Goal: Check status: Check status

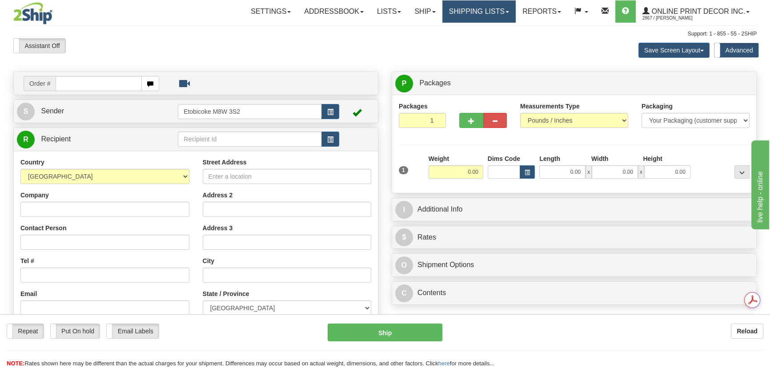
click at [494, 0] on link "Shipping lists" at bounding box center [478, 11] width 73 height 22
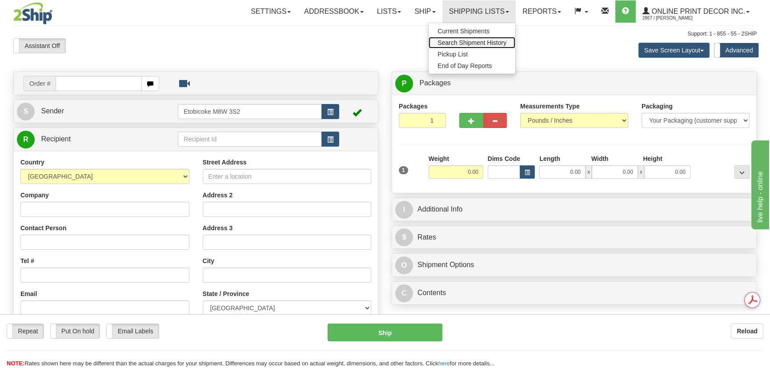
click at [492, 42] on span "Search Shipment History" at bounding box center [472, 42] width 69 height 7
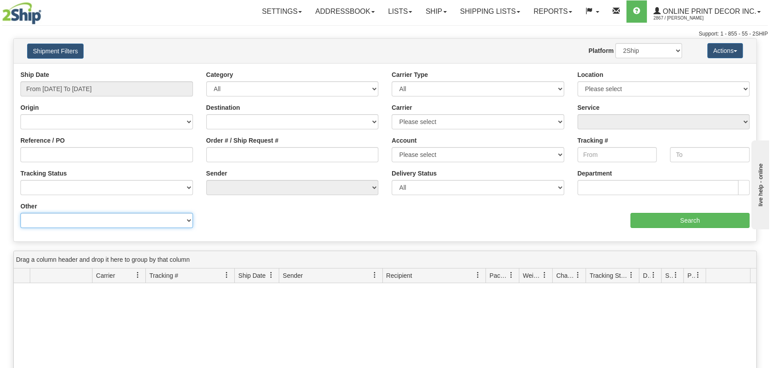
click at [57, 216] on select "Billing Account # Billing Type BOL # (LTL) Commodity Or Documents Consolidation…" at bounding box center [106, 220] width 173 height 15
select select "Recipient_ZIP"
click at [20, 213] on select "Billing Account # Billing Type BOL # (LTL) Commodity Or Documents Consolidation…" at bounding box center [106, 220] width 173 height 15
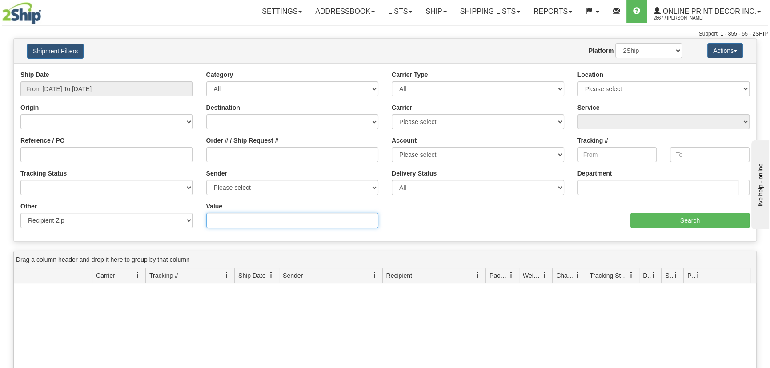
click at [224, 226] on input "Value" at bounding box center [292, 220] width 173 height 15
paste input "33154"
type input "33154"
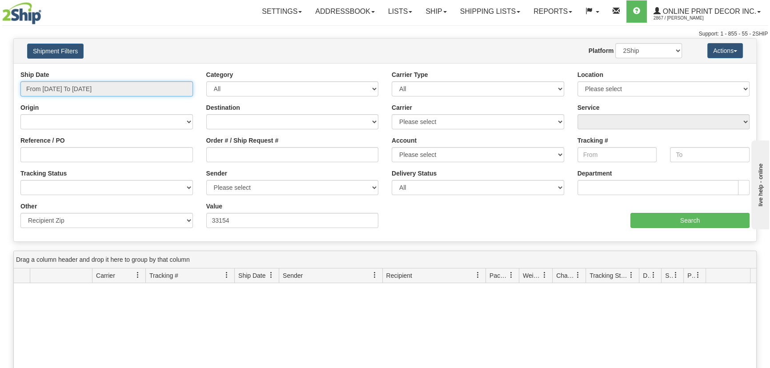
click at [117, 86] on input "From [DATE] To [DATE]" at bounding box center [106, 88] width 173 height 15
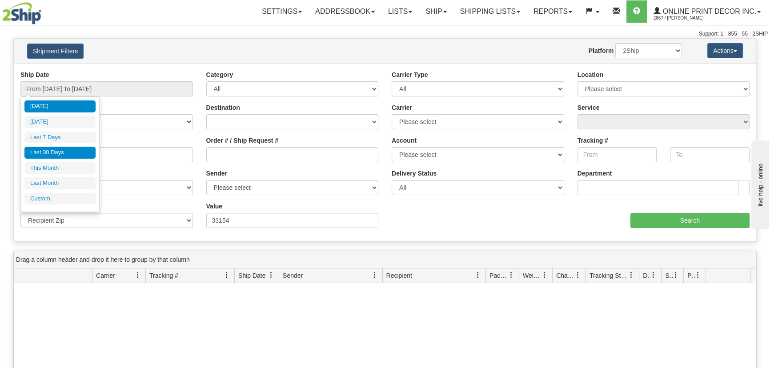
click at [63, 156] on li "Last 30 Days" at bounding box center [59, 153] width 71 height 12
type input "From [DATE] To [DATE]"
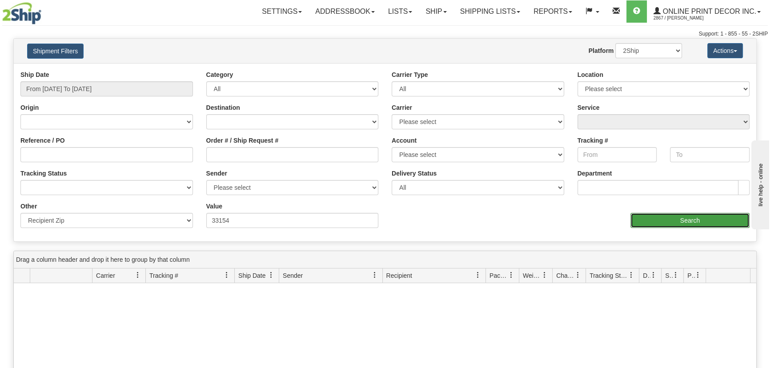
click at [709, 224] on input "Search" at bounding box center [690, 220] width 119 height 15
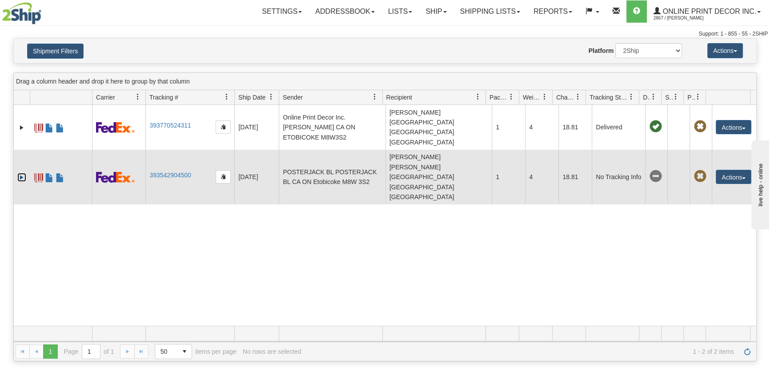
click at [18, 173] on link "Expand" at bounding box center [21, 177] width 9 height 9
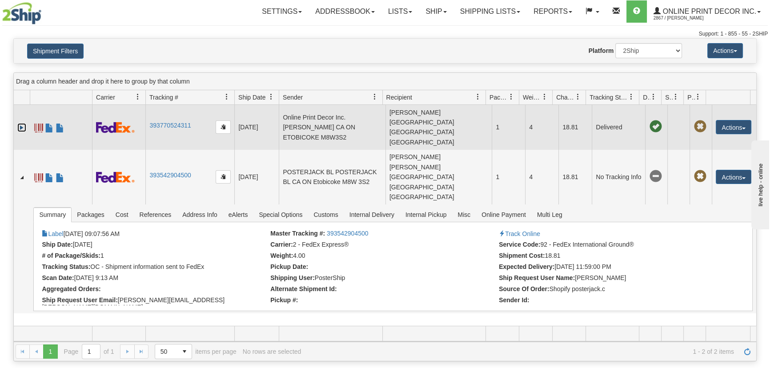
click at [21, 123] on link "Expand" at bounding box center [21, 127] width 9 height 9
